Goal: Find specific page/section: Find specific page/section

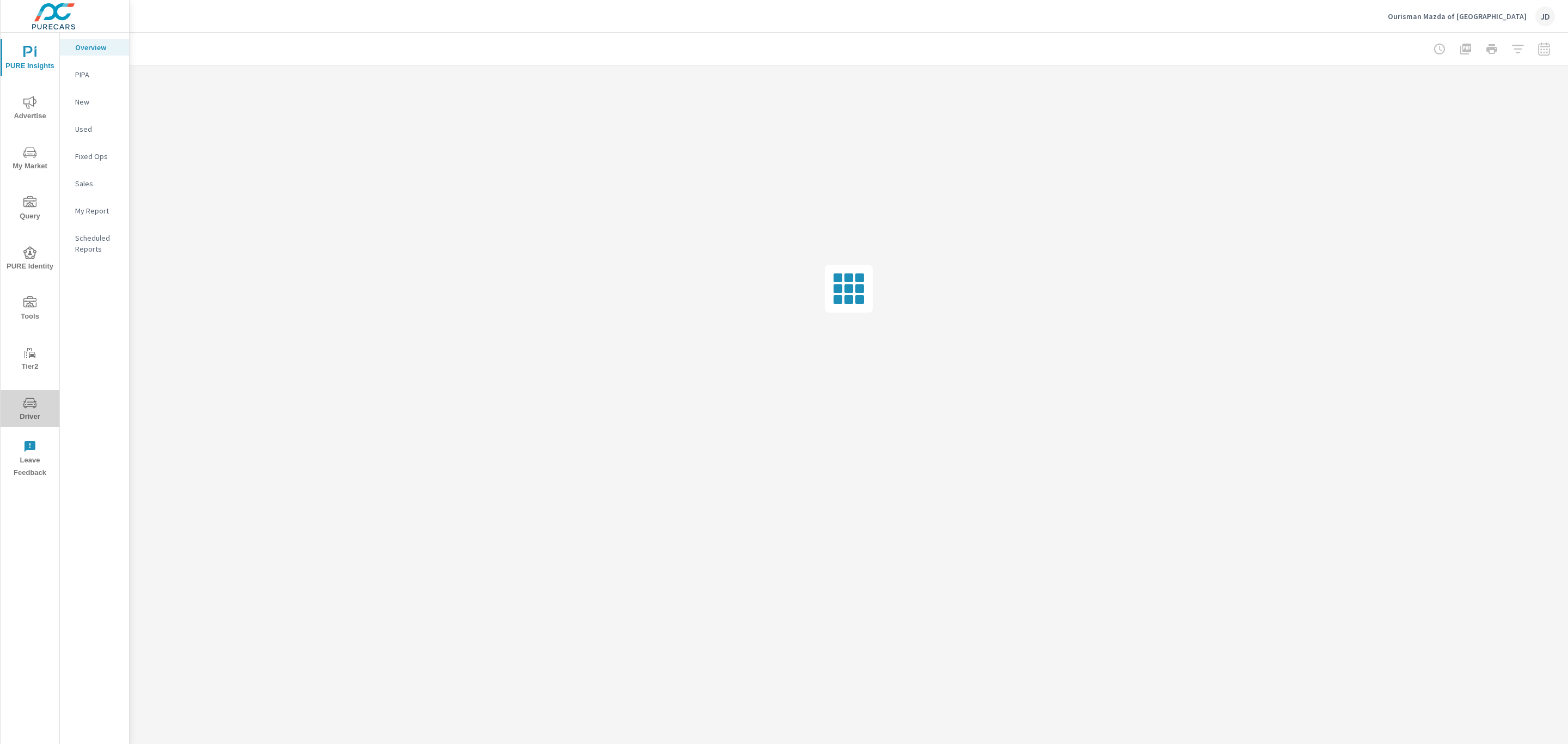
click at [40, 413] on span "Driver" at bounding box center [30, 410] width 52 height 27
